Goal: Task Accomplishment & Management: Manage account settings

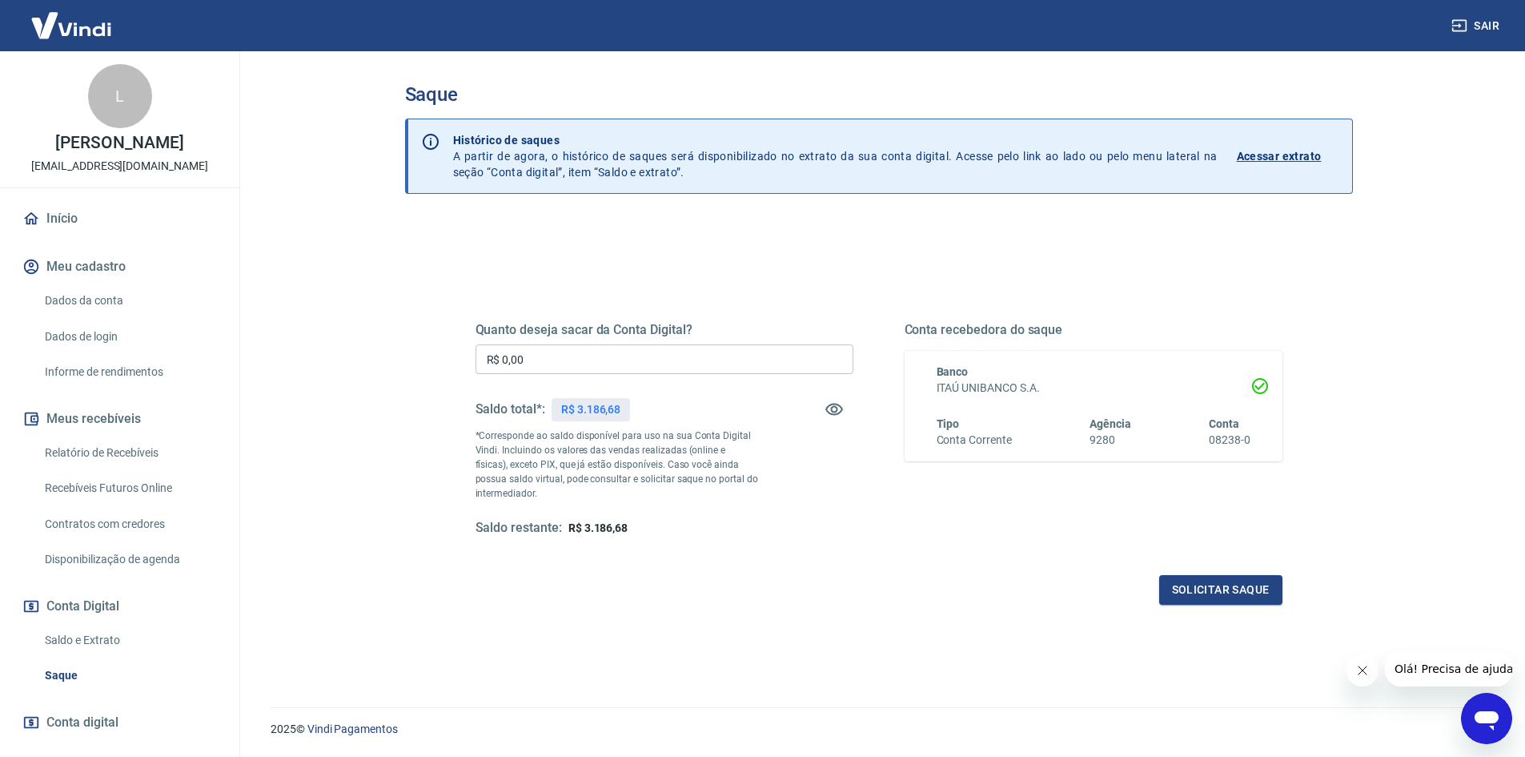
click at [594, 343] on div "Quanto deseja sacar da Conta Digital? R$ 0,00 ​ Saldo total*: R$ 3.186,68 *Corr…" at bounding box center [665, 429] width 378 height 215
click at [591, 351] on input "R$ 0,00" at bounding box center [665, 359] width 378 height 30
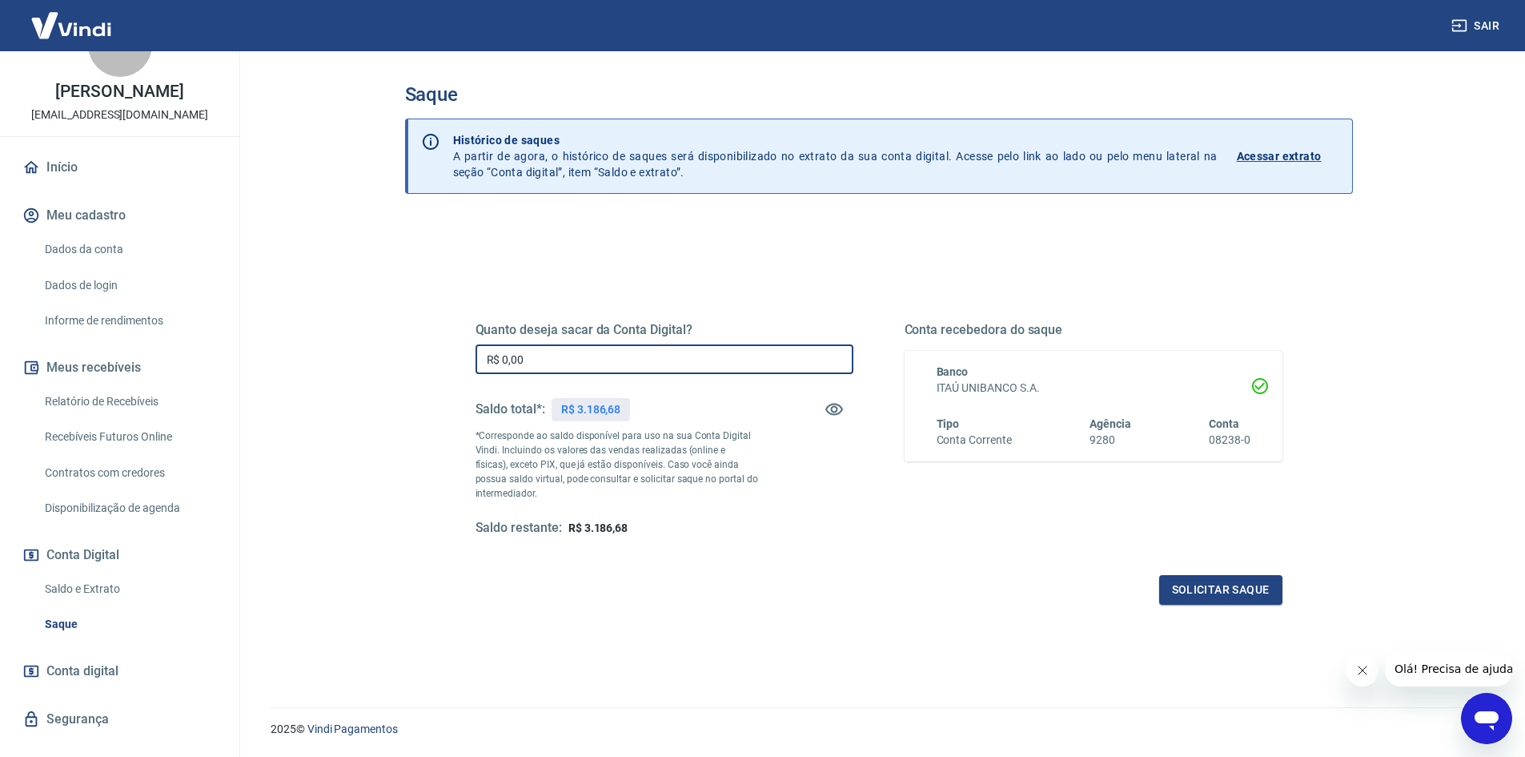
scroll to position [79, 0]
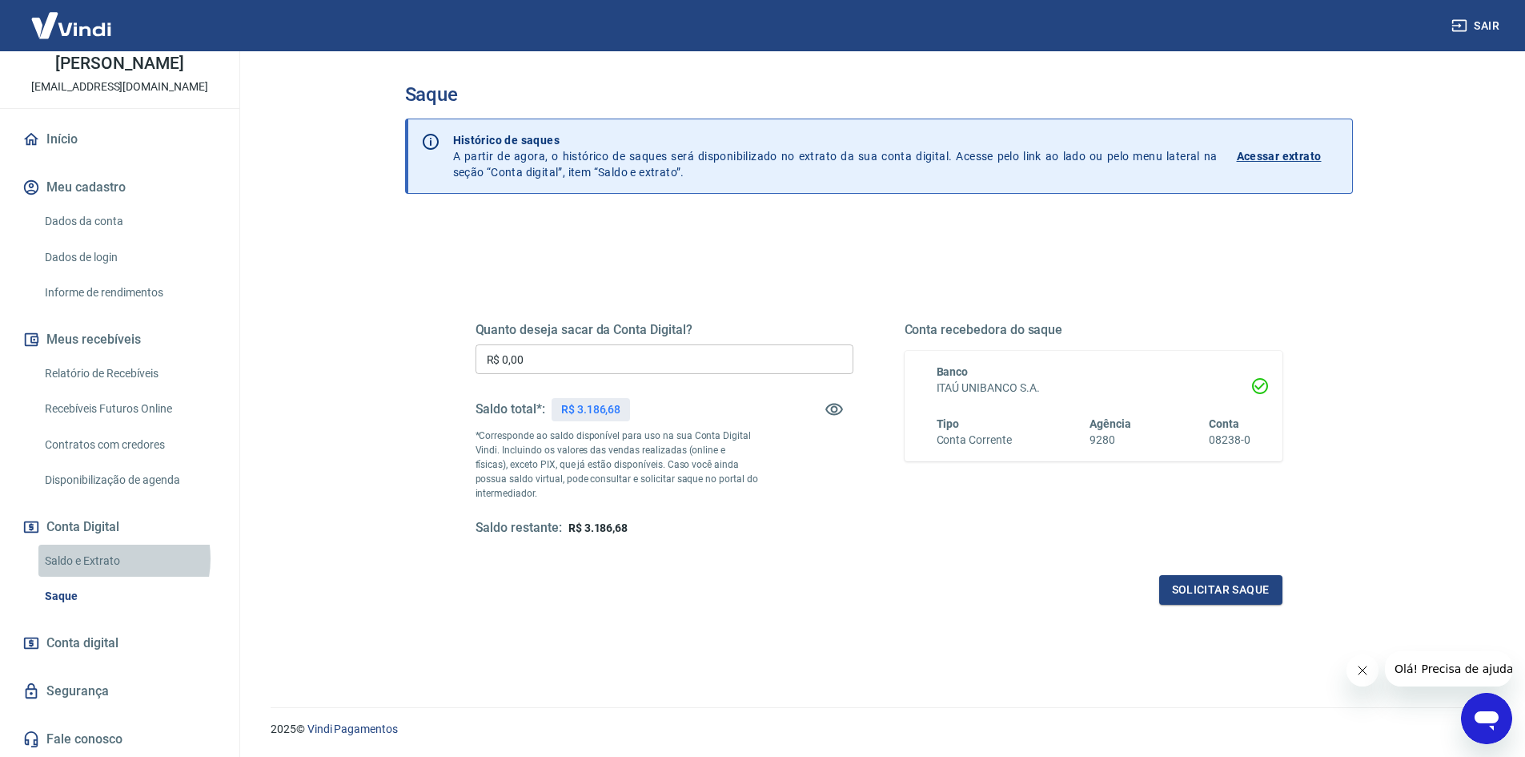
click at [106, 558] on link "Saldo e Extrato" at bounding box center [129, 560] width 182 height 33
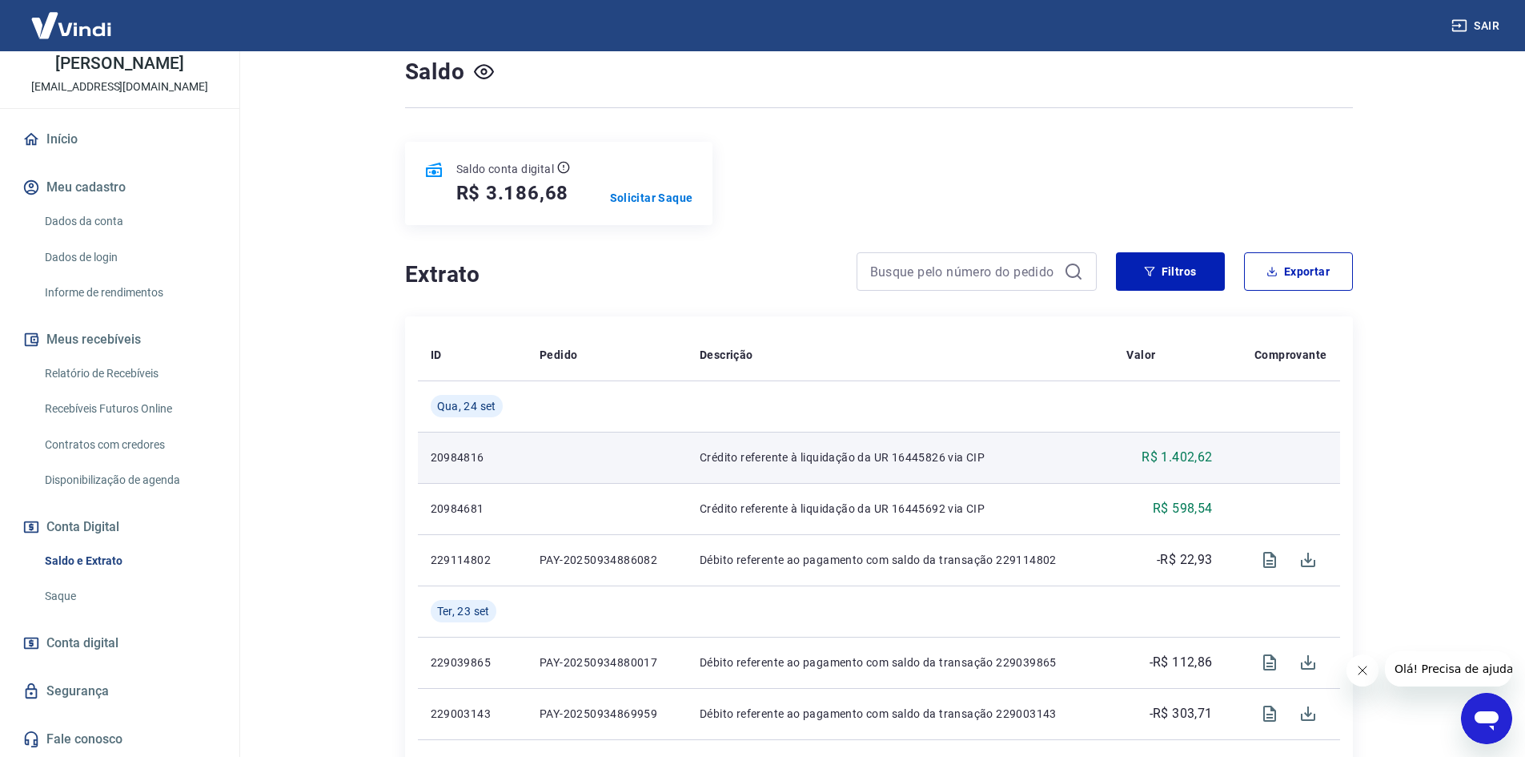
scroll to position [160, 0]
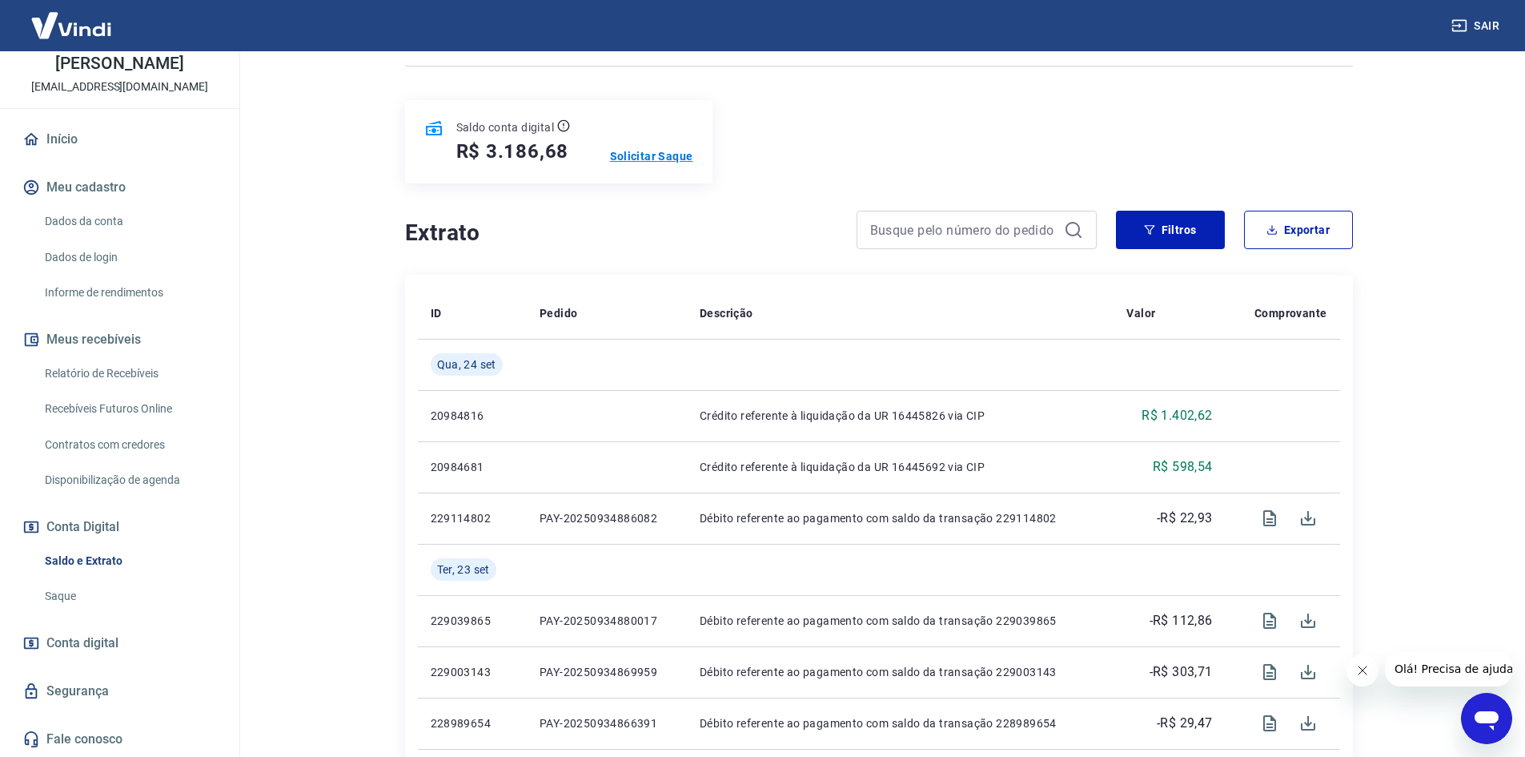
click at [645, 156] on p "Solicitar Saque" at bounding box center [651, 156] width 83 height 16
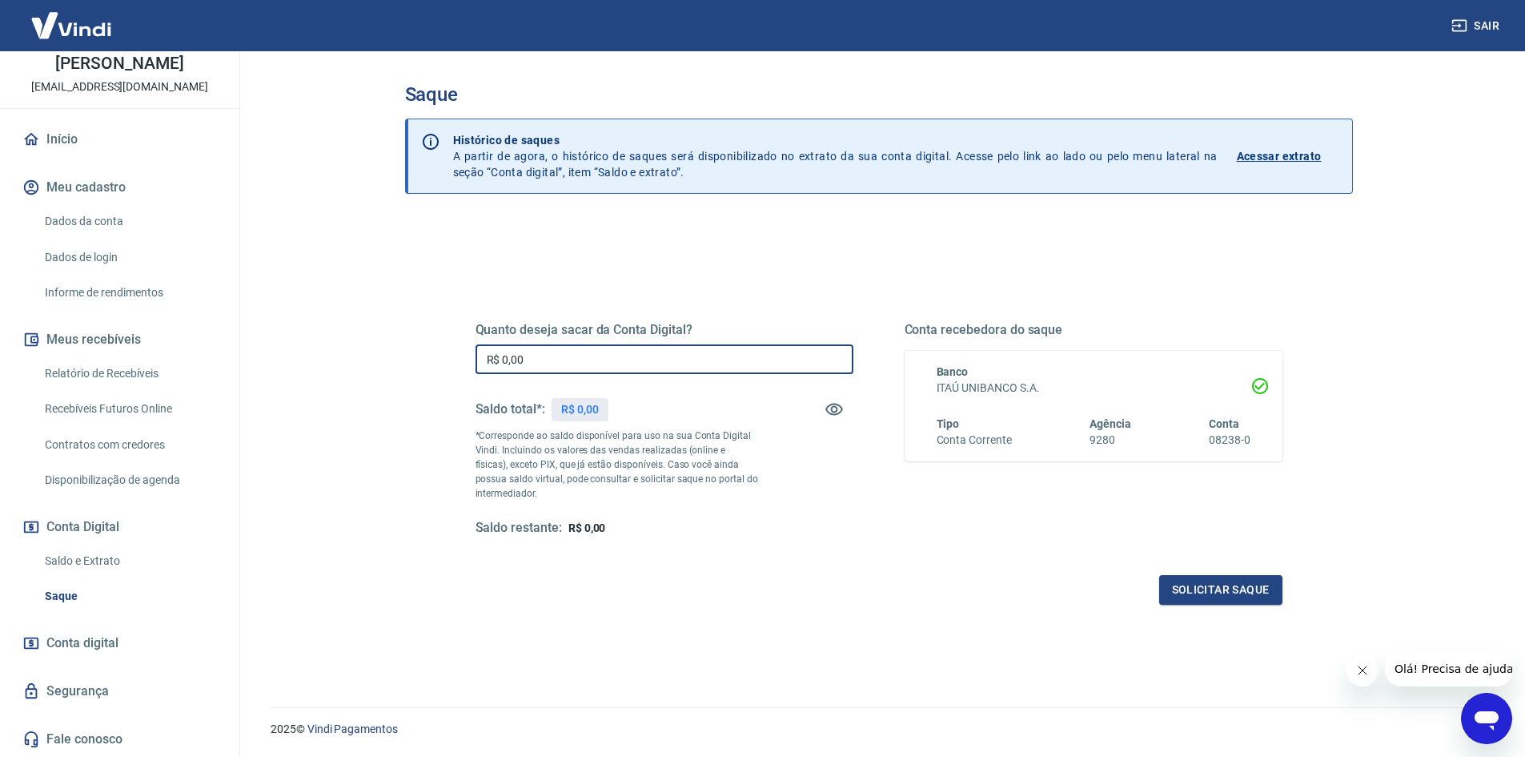
click at [646, 355] on input "R$ 0,00" at bounding box center [665, 359] width 378 height 30
type input "R$ 3.186,68"
click at [1262, 578] on button "Solicitar saque" at bounding box center [1220, 590] width 123 height 30
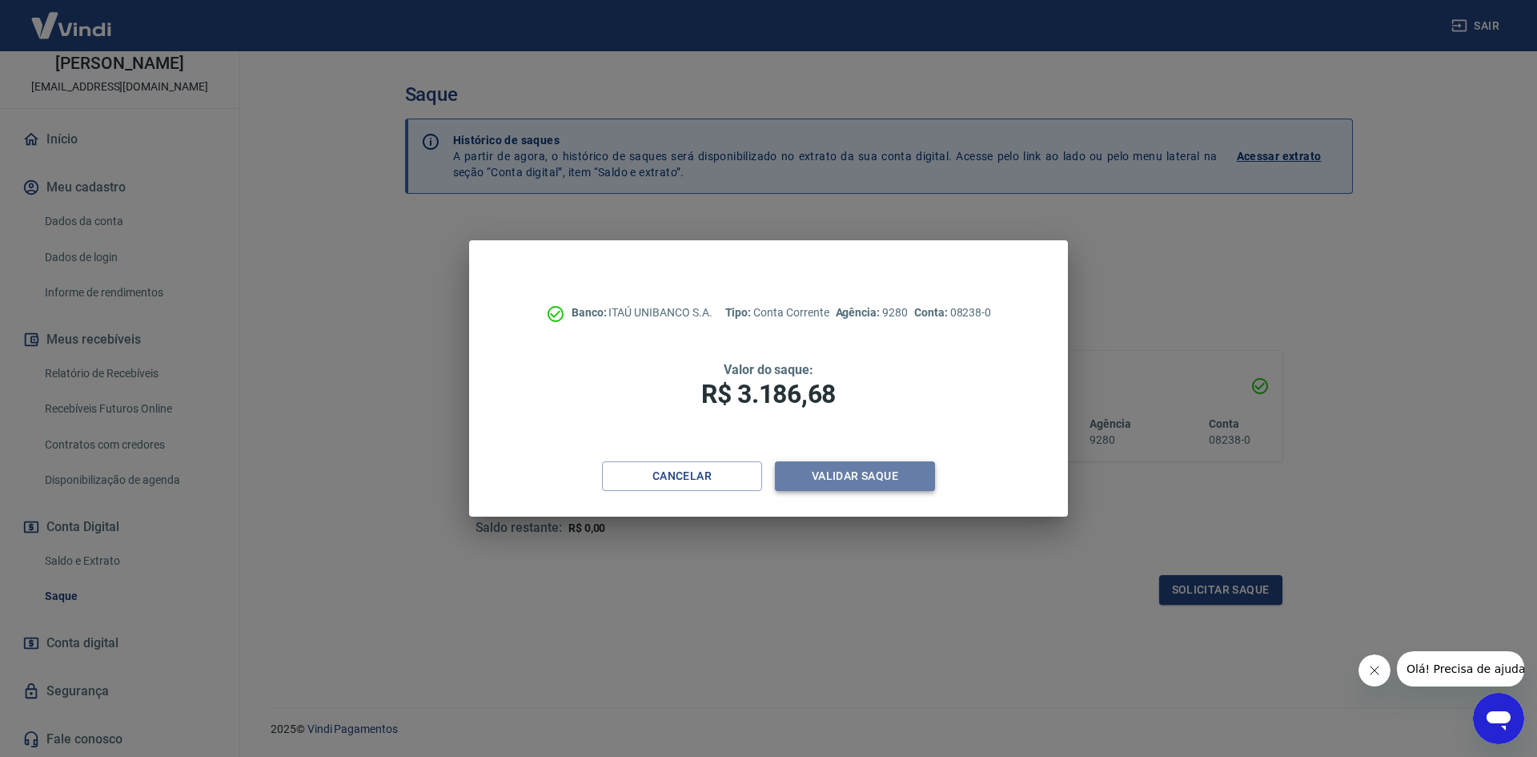
click at [852, 474] on button "Validar saque" at bounding box center [855, 476] width 160 height 30
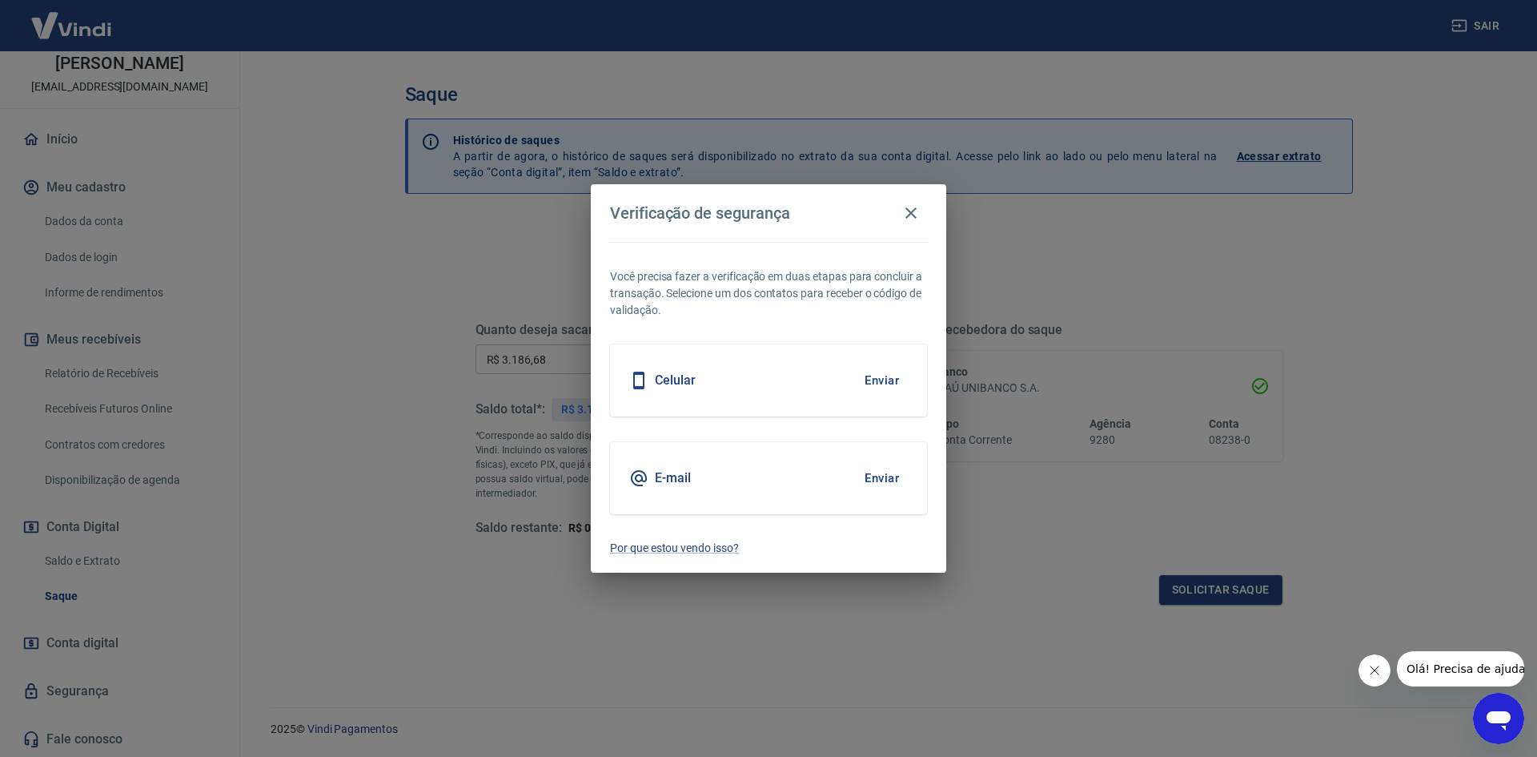
click at [883, 380] on button "Enviar" at bounding box center [882, 380] width 52 height 34
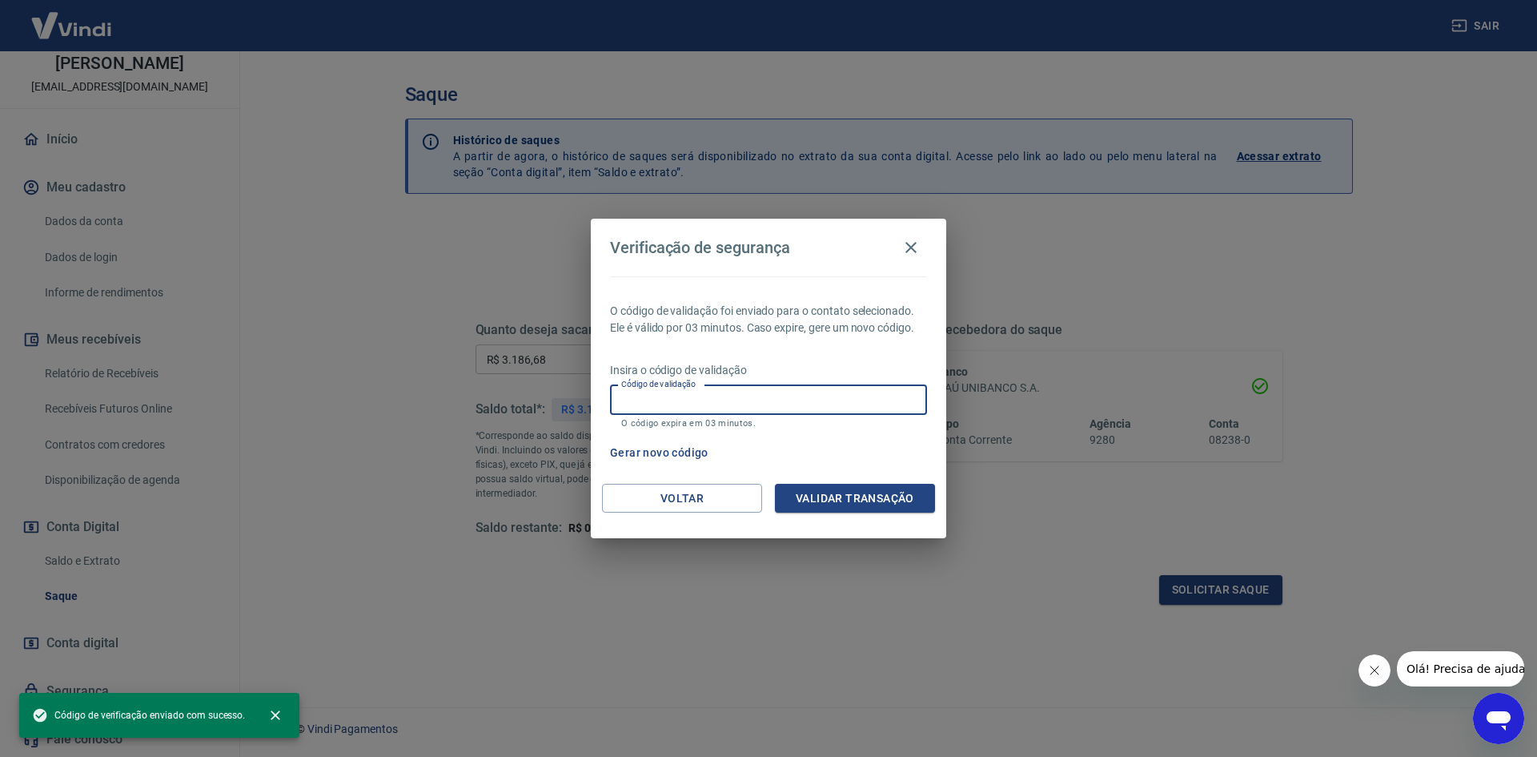
click at [861, 395] on input "Código de validação" at bounding box center [768, 400] width 317 height 30
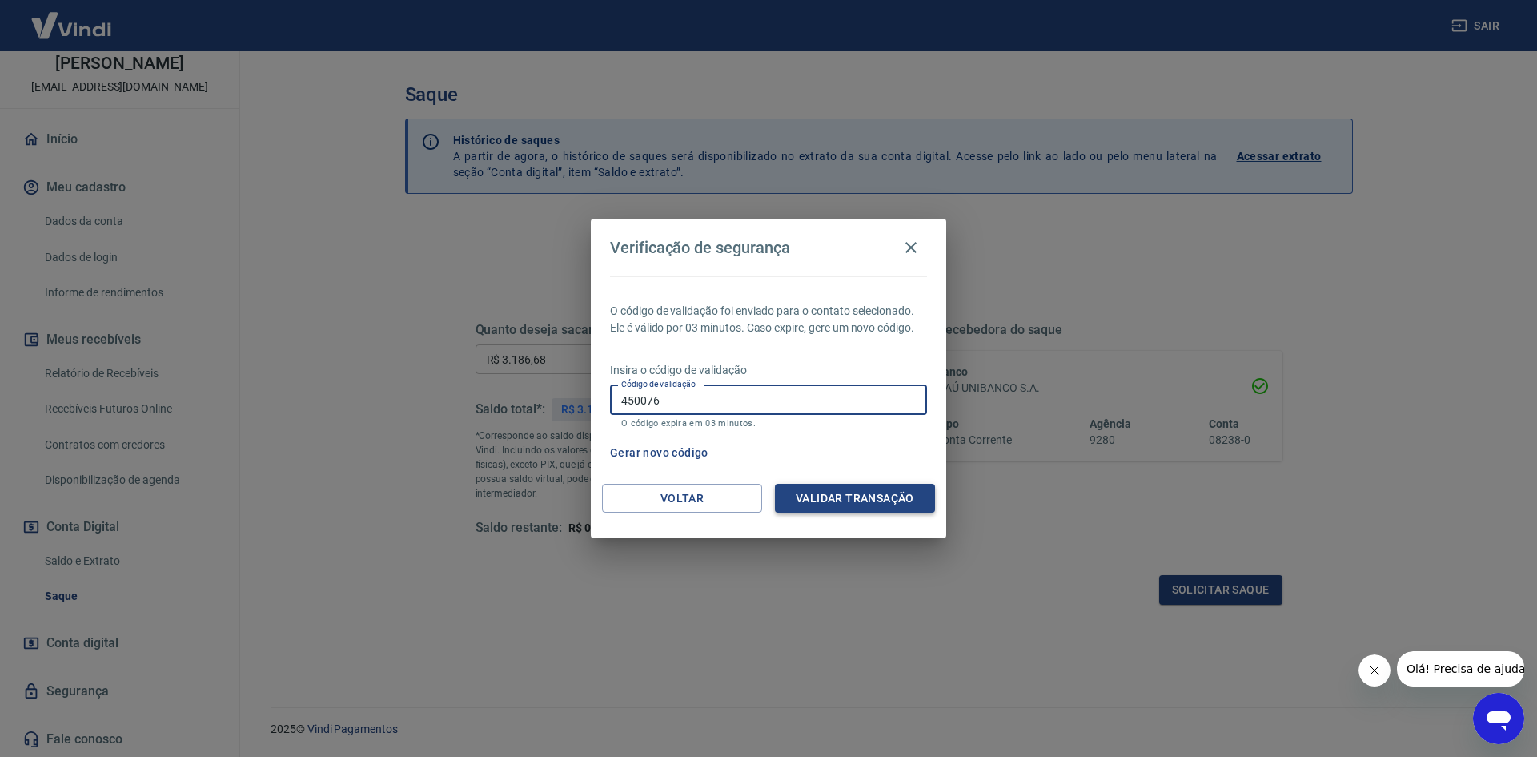
type input "450076"
click at [850, 493] on button "Validar transação" at bounding box center [855, 499] width 160 height 30
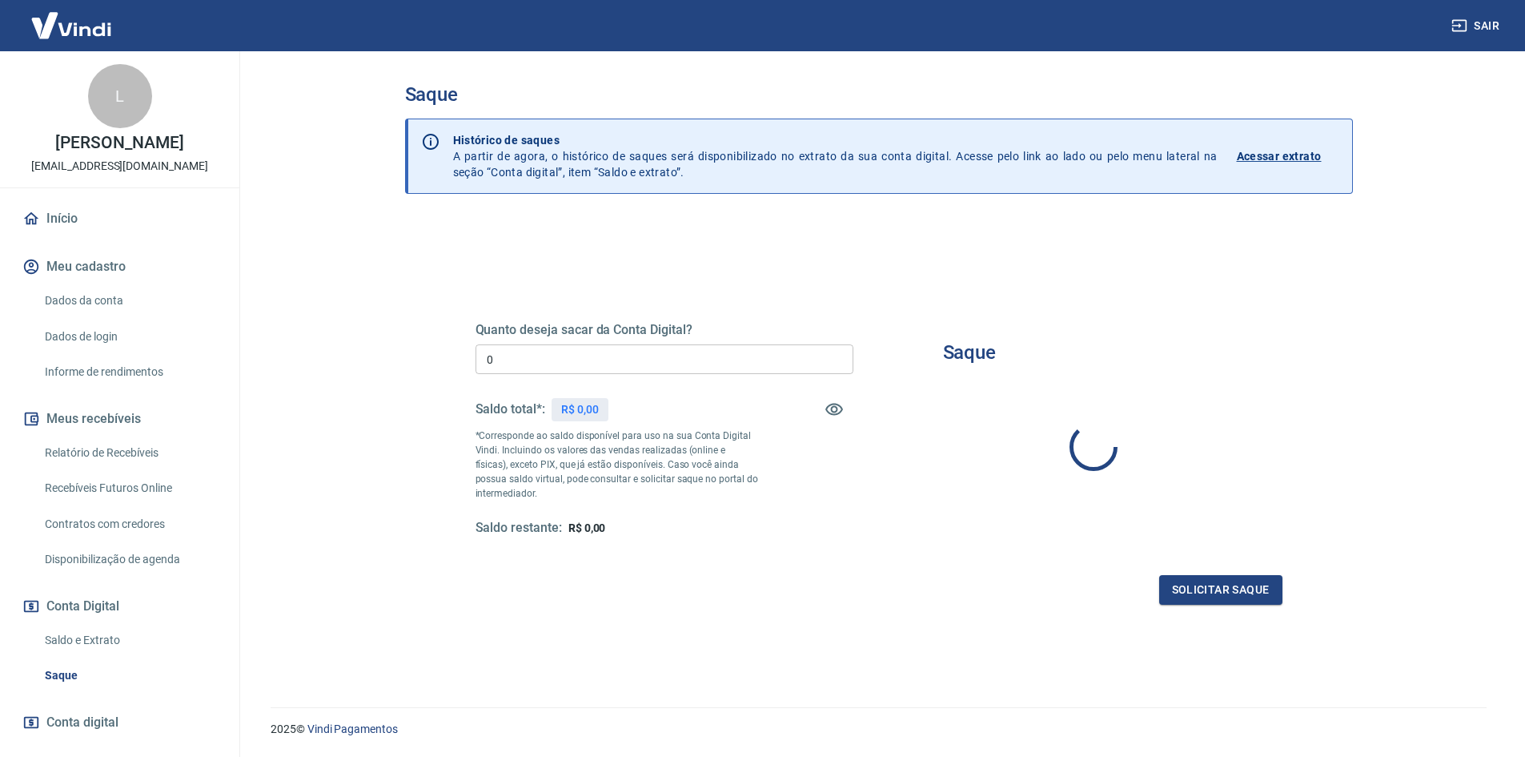
type input "R$ 0,00"
